Goal: Information Seeking & Learning: Learn about a topic

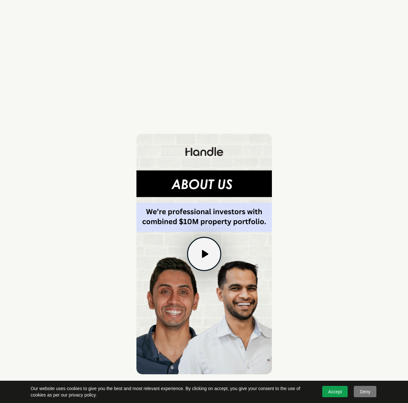
scroll to position [419, 0]
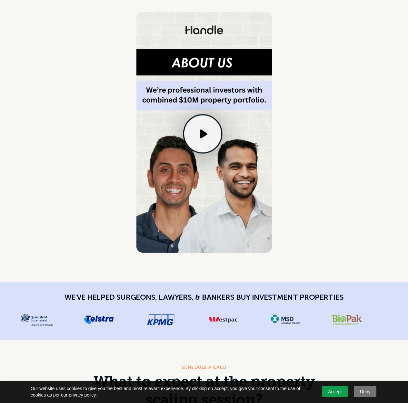
click at [199, 152] on div at bounding box center [202, 133] width 37 height 37
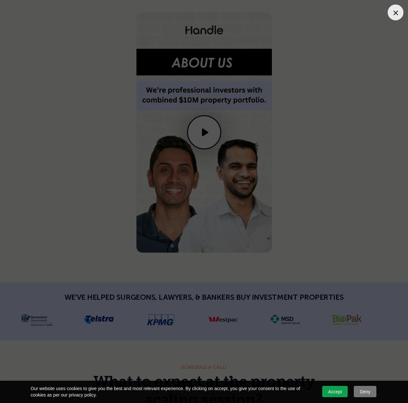
click at [50, 19] on div at bounding box center [204, 201] width 408 height 403
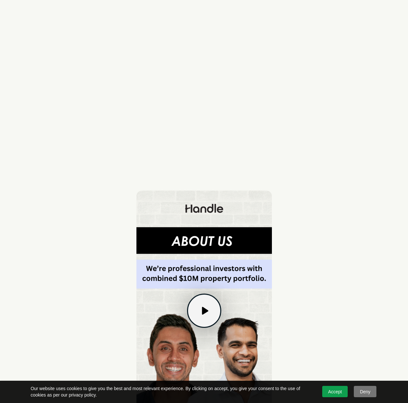
scroll to position [70, 0]
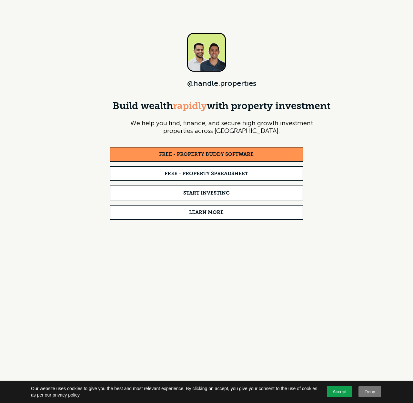
click at [282, 157] on div "FREE - PROPERTY BUDDY SOFTWARE" at bounding box center [207, 154] width 186 height 7
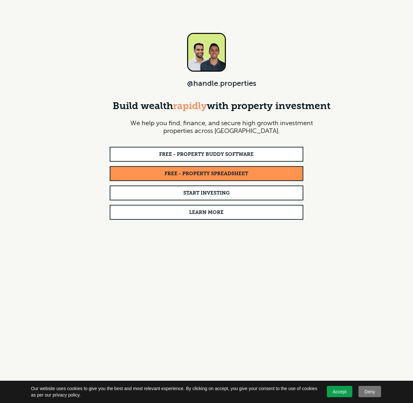
click at [248, 176] on strong "FREE - PROPERTY SPREADSHEET" at bounding box center [207, 173] width 84 height 5
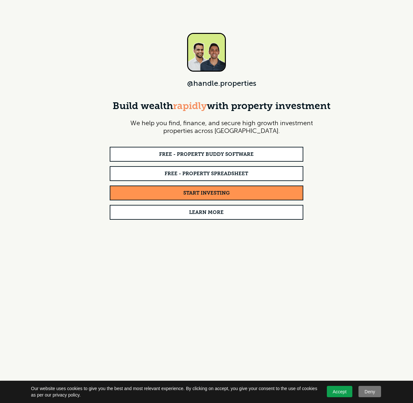
click at [172, 188] on link "START INVESTING" at bounding box center [207, 193] width 194 height 15
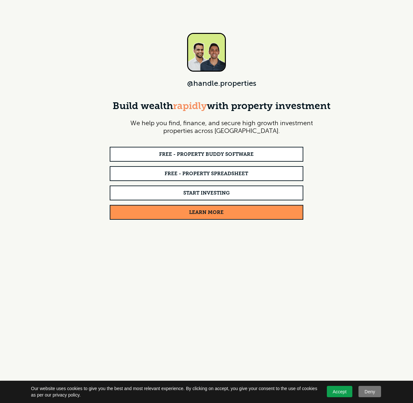
click at [254, 217] on link "LEARN MORE" at bounding box center [207, 212] width 194 height 15
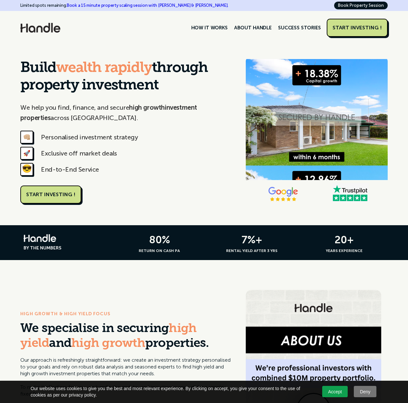
click at [51, 29] on img at bounding box center [40, 28] width 40 height 10
click at [218, 28] on link "HOW IT WORKS" at bounding box center [209, 27] width 43 height 11
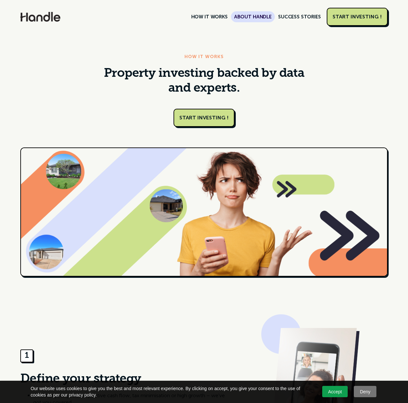
click at [251, 19] on link "ABOUT HANDLE" at bounding box center [253, 16] width 44 height 11
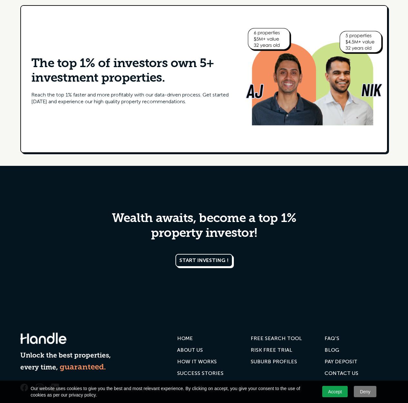
scroll to position [1101, 0]
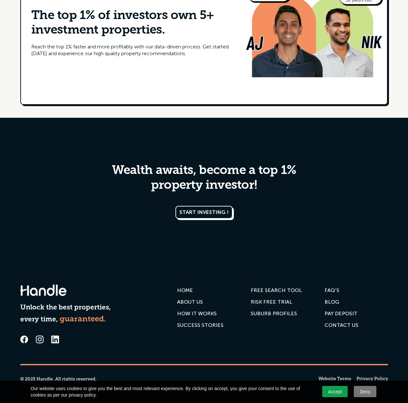
click at [55, 342] on icon at bounding box center [55, 340] width 8 height 8
